Goal: Task Accomplishment & Management: Complete application form

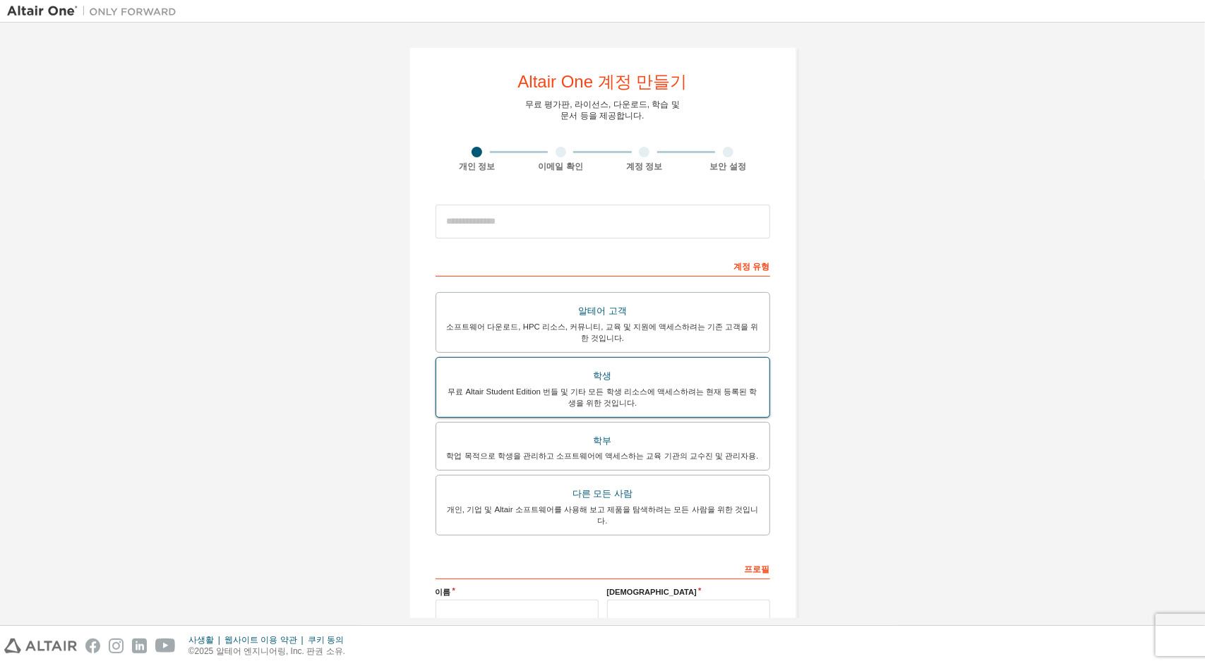
click at [628, 386] on div "무료 Altair Student Edition 번들 및 기타 모든 학생 리소스에 액세스하려는 현재 등록된 학생을 위한 것입니다." at bounding box center [603, 397] width 316 height 23
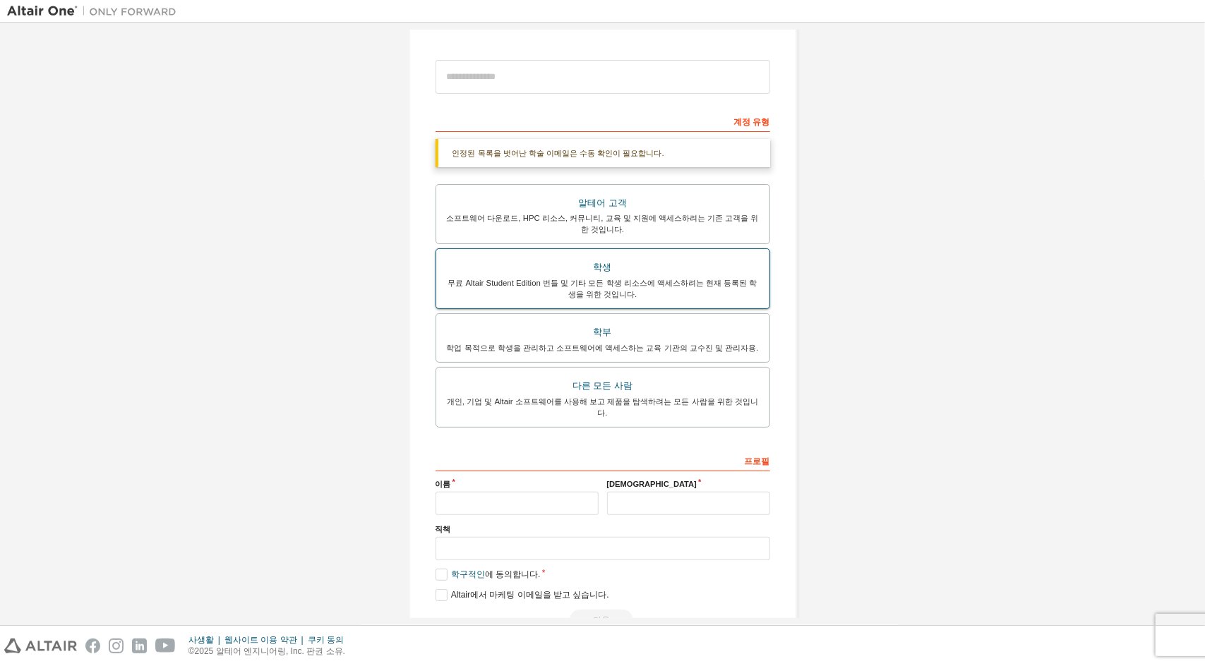
scroll to position [169, 0]
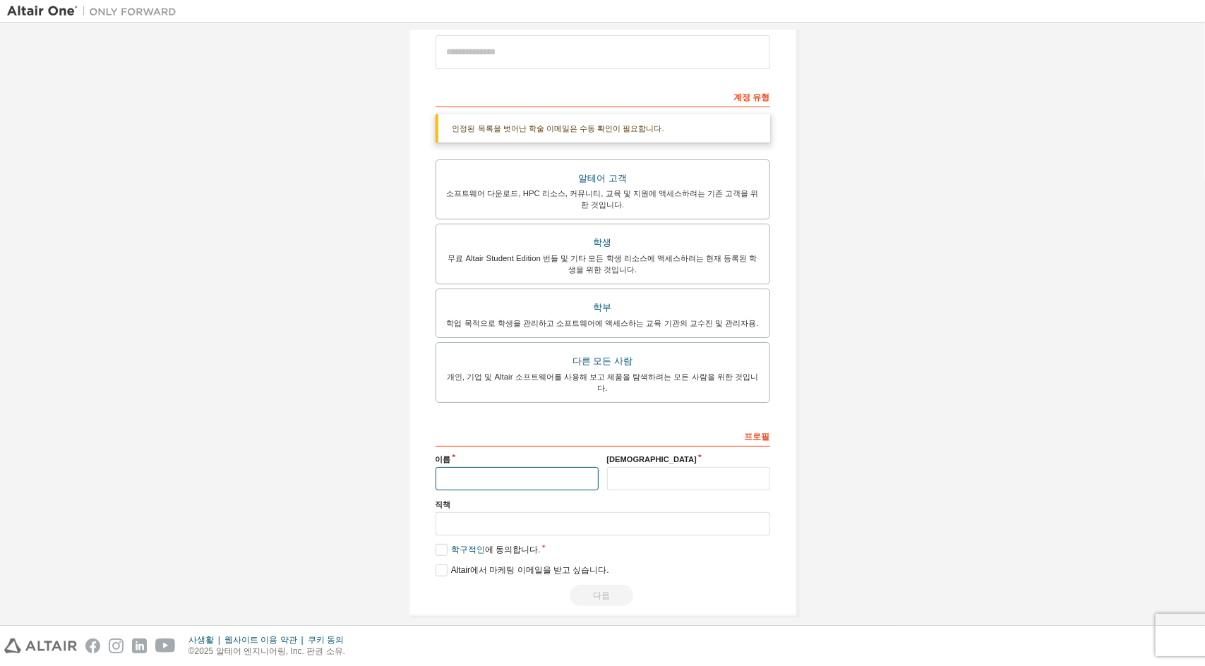
click at [510, 467] on input "text" at bounding box center [516, 478] width 163 height 23
type input "**"
type input "*"
click at [515, 512] on input "text" at bounding box center [602, 523] width 335 height 23
click at [678, 544] on div "학구적인 에 동의합니다." at bounding box center [602, 550] width 335 height 12
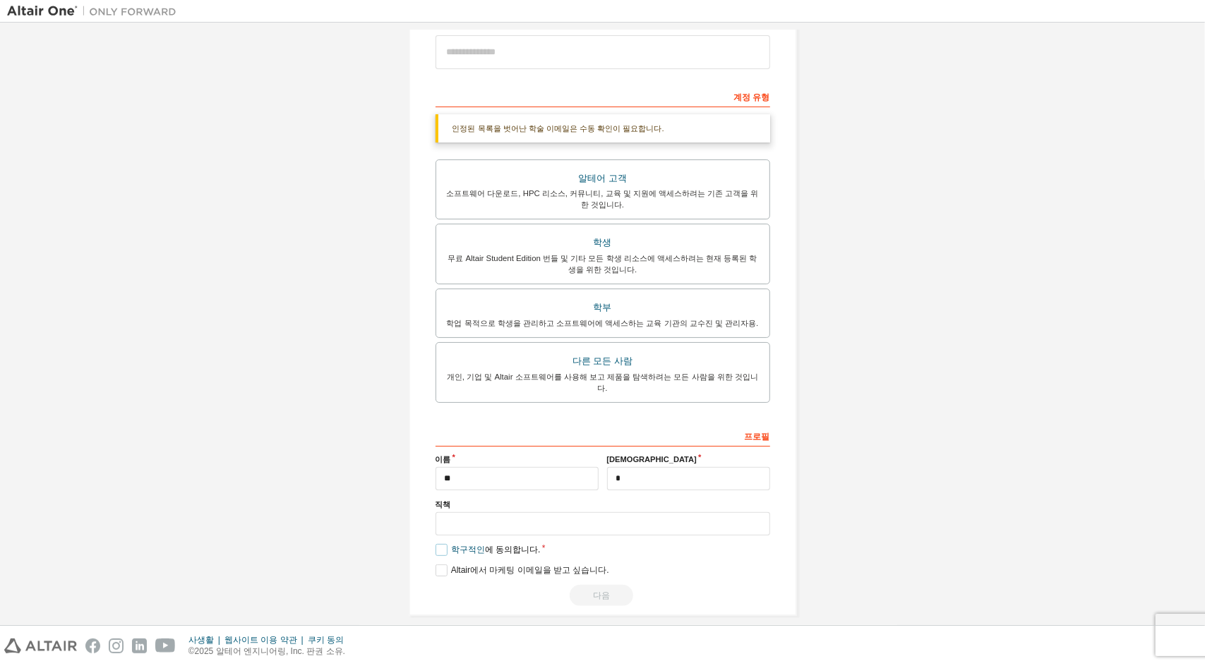
click at [439, 544] on label "학구적인 에 동의합니다." at bounding box center [487, 550] width 105 height 12
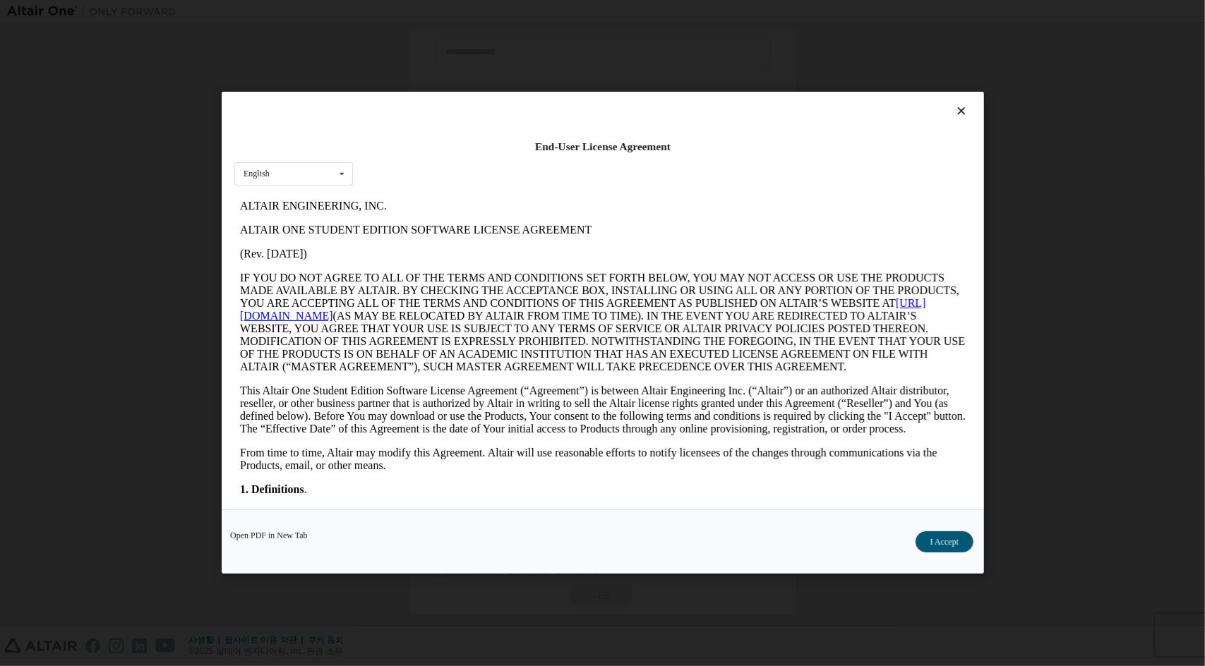
scroll to position [0, 0]
click at [940, 544] on button "수락합니다" at bounding box center [937, 542] width 72 height 21
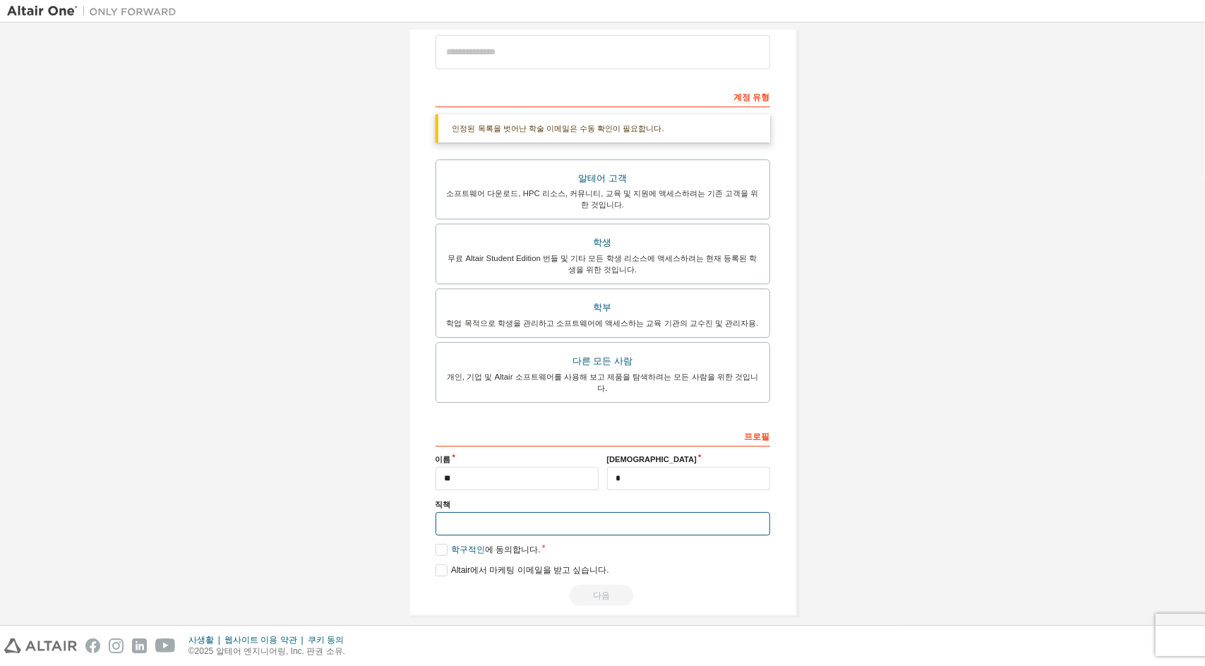
click at [590, 514] on input "text" at bounding box center [602, 523] width 335 height 23
click at [714, 548] on div "**********" at bounding box center [602, 515] width 335 height 183
click at [504, 467] on input "**" at bounding box center [516, 478] width 163 height 23
click at [292, 488] on div "Altair One 계정 만들기 무료 평가판, 라이선스, 다운로드, 학습 및 문서 등을 제공합니다. 개인 정보 이메일 확인 계정 정보 보안 설…" at bounding box center [602, 246] width 1191 height 773
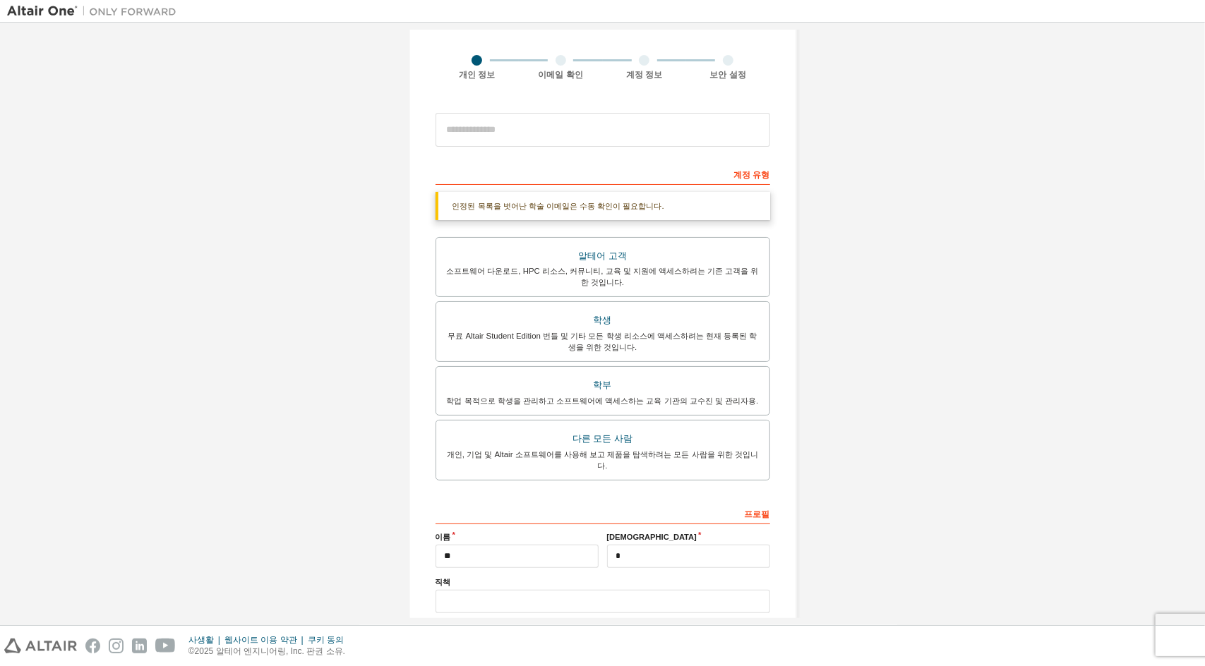
scroll to position [28, 0]
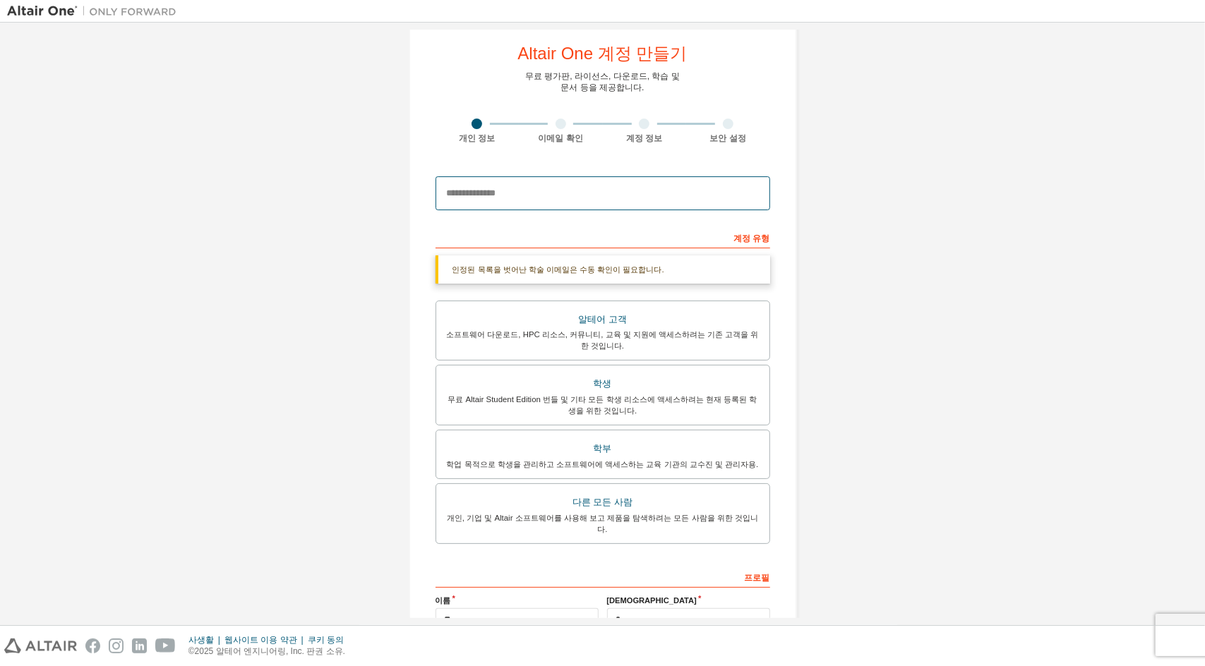
click at [578, 205] on input "email" at bounding box center [602, 193] width 335 height 34
type input "**********"
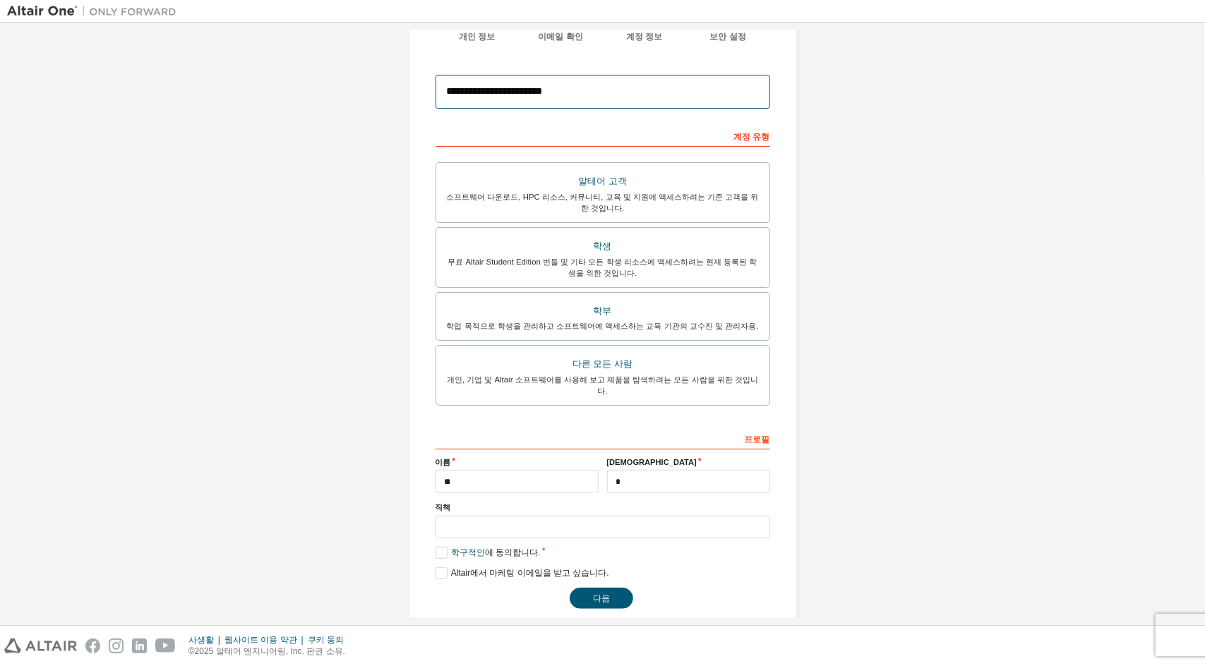
scroll to position [133, 0]
click at [604, 585] on button "다음" at bounding box center [602, 595] width 64 height 21
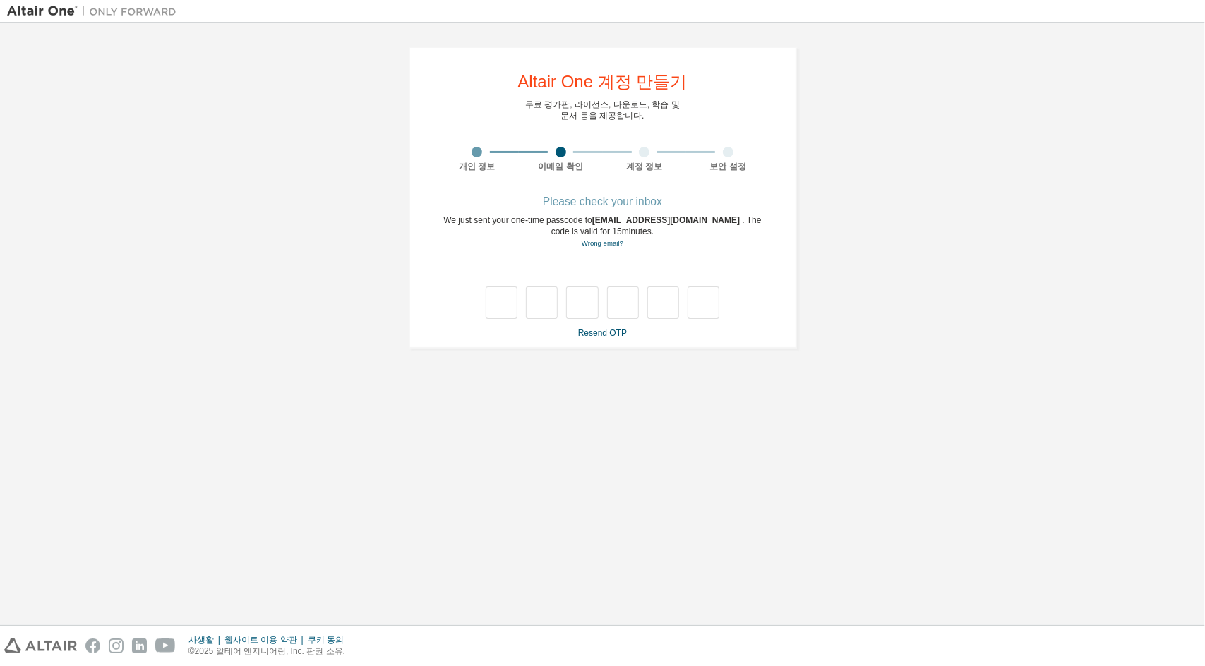
scroll to position [0, 0]
type input "*"
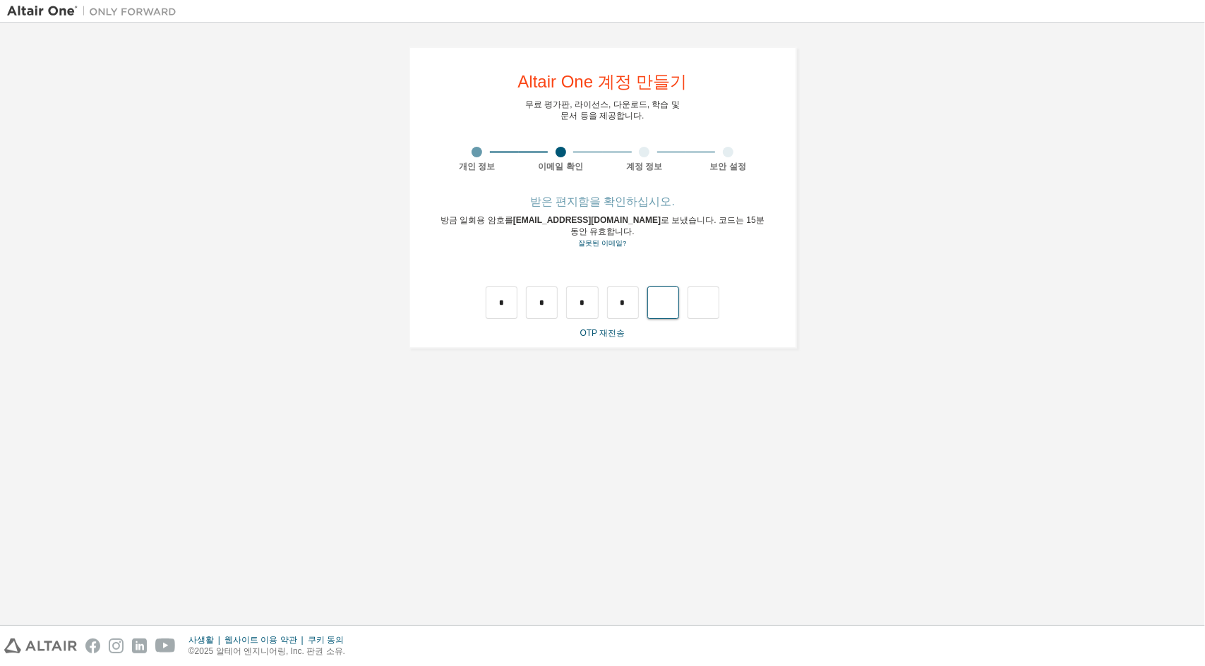
type input "*"
